Goal: Task Accomplishment & Management: Use online tool/utility

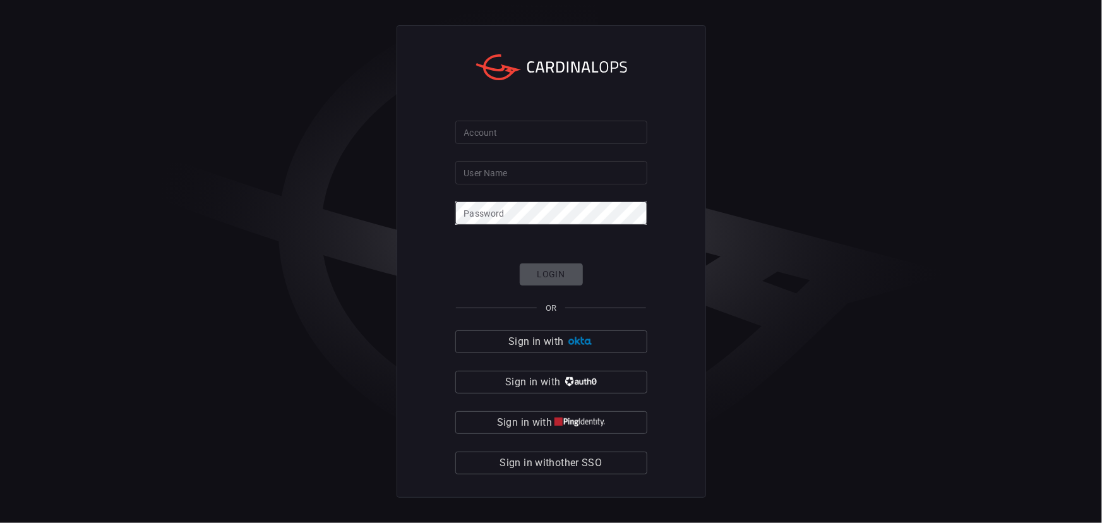
click at [561, 134] on input "Account" at bounding box center [551, 132] width 192 height 23
type input "n"
type input "banner-health"
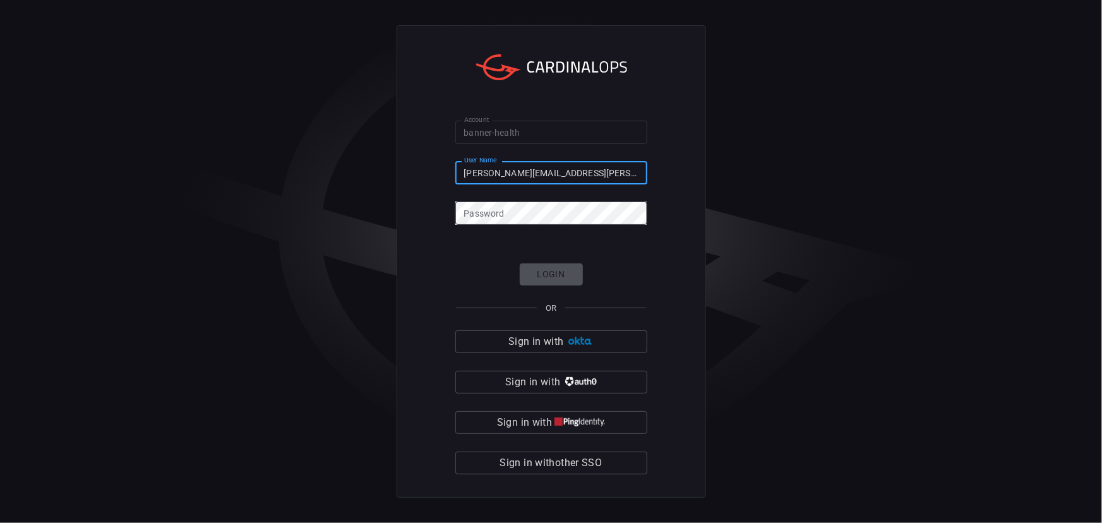
type input "[PERSON_NAME][EMAIL_ADDRESS][PERSON_NAME][DOMAIN_NAME]"
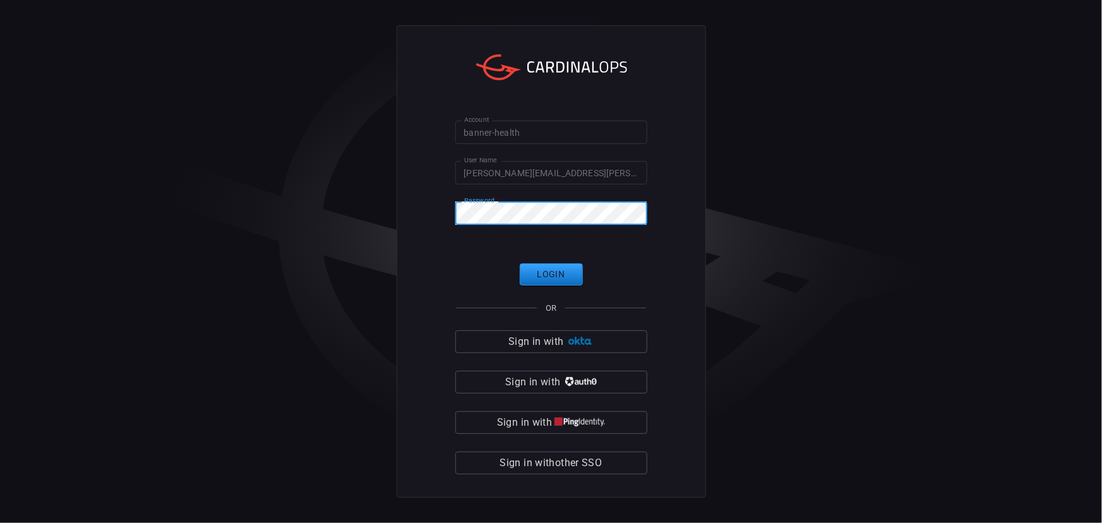
click button "Login" at bounding box center [551, 274] width 63 height 22
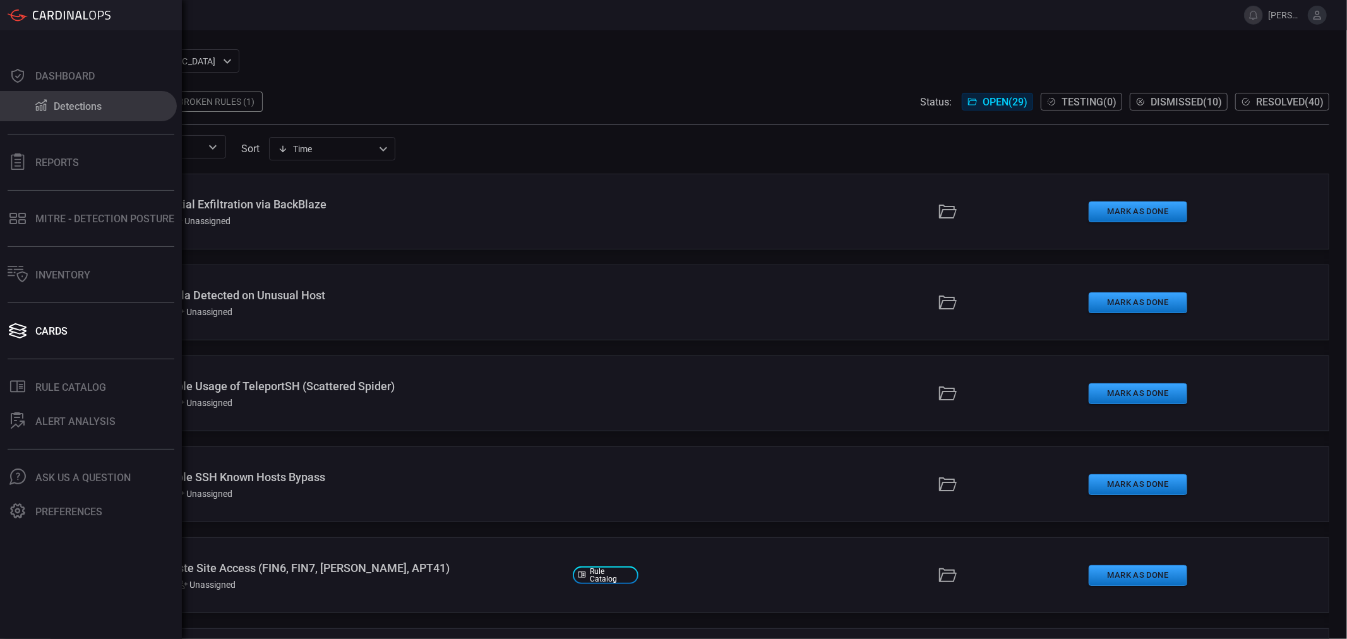
click at [90, 105] on div "Detections" at bounding box center [78, 106] width 48 height 12
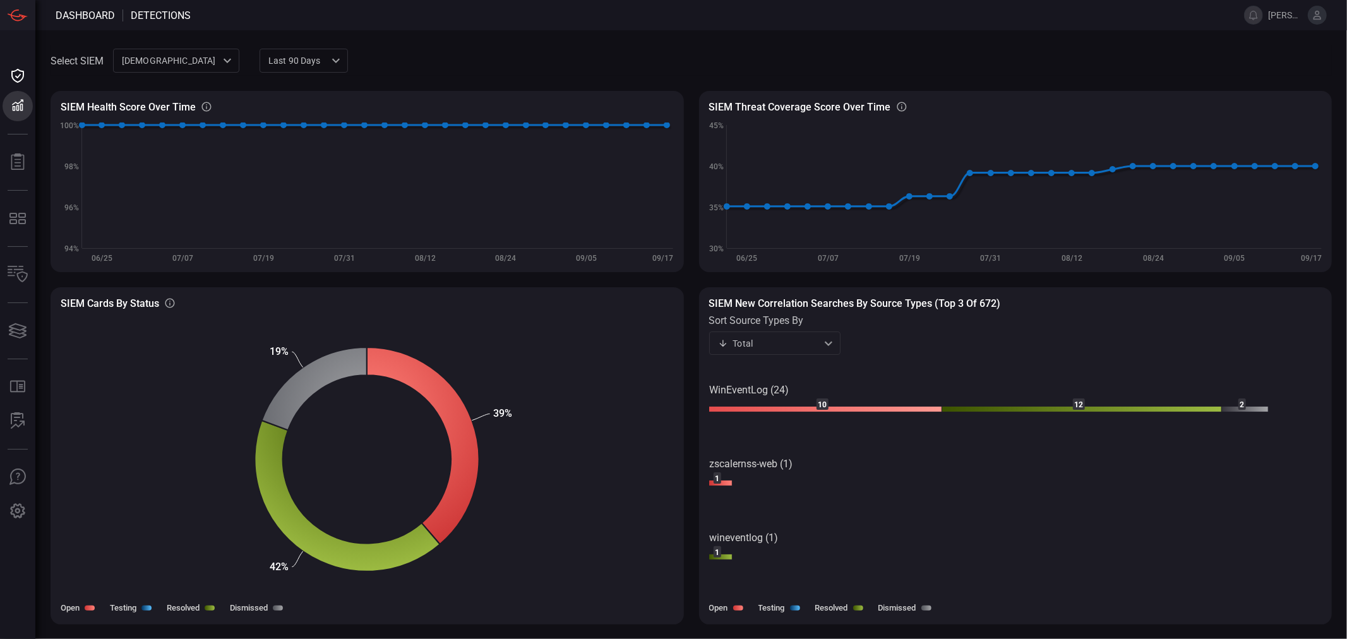
click at [846, 409] on rect at bounding box center [825, 410] width 233 height 6
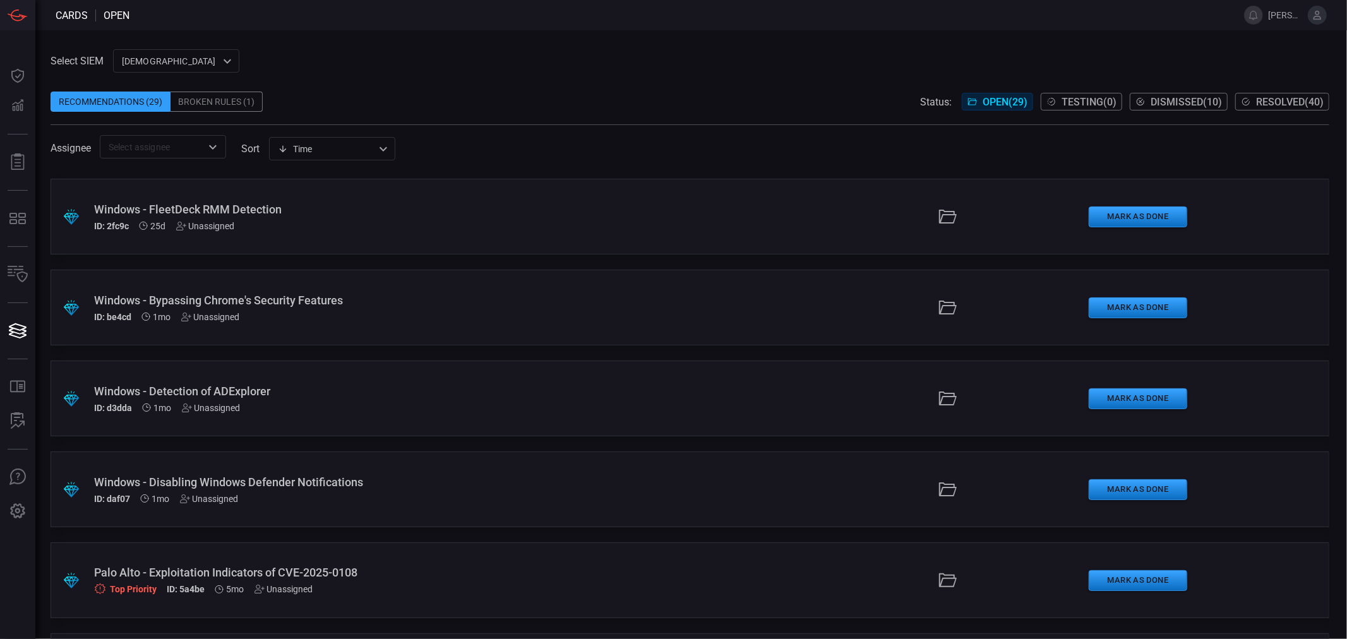
scroll to position [702, 0]
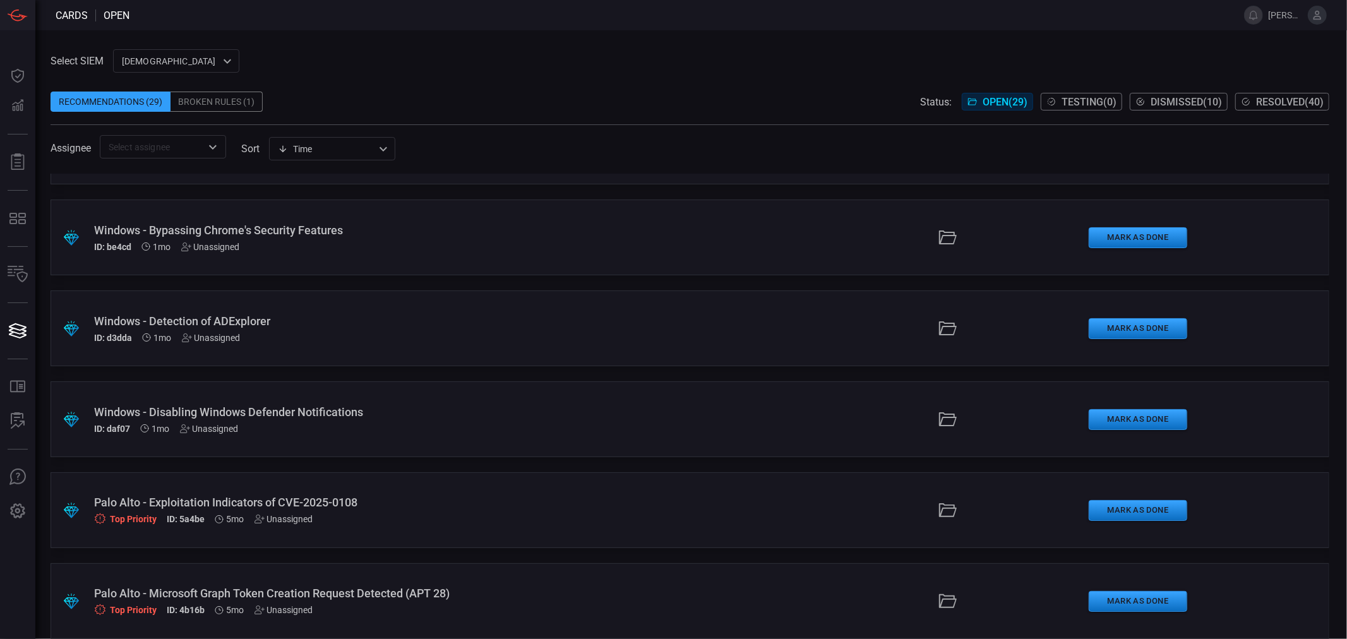
click at [352, 433] on div "ID: daf07 1mo Unassigned" at bounding box center [328, 429] width 469 height 10
